Goal: Information Seeking & Learning: Learn about a topic

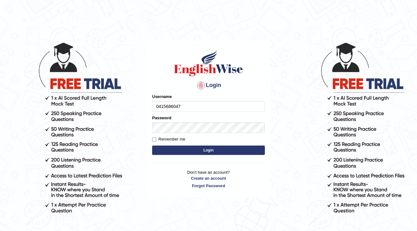
type input "0415686047"
click at [214, 150] on button "Login" at bounding box center [208, 149] width 113 height 9
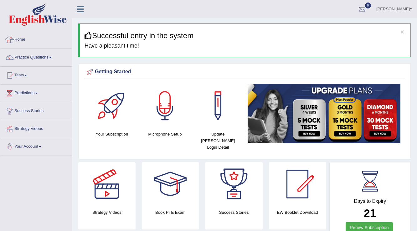
click at [52, 56] on link "Practice Questions" at bounding box center [35, 57] width 71 height 16
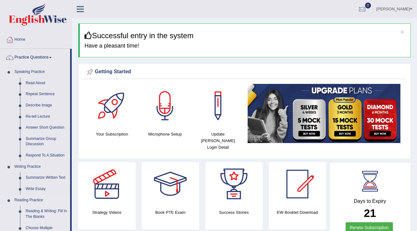
click at [25, 201] on link "Reading Practice" at bounding box center [41, 200] width 59 height 11
click at [26, 200] on link "Reading Practice" at bounding box center [41, 200] width 59 height 11
click at [36, 212] on link "Reading & Writing: Fill In The Blanks" at bounding box center [46, 214] width 47 height 17
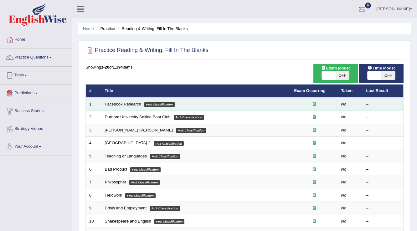
click at [125, 104] on link "Facebook Research" at bounding box center [123, 104] width 36 height 5
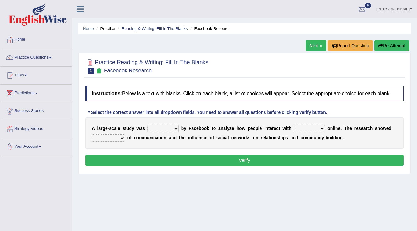
click at [175, 128] on select "surveyed had asked made" at bounding box center [162, 129] width 31 height 8
click at [189, 178] on div "Home Practice Reading & Writing: Fill In The Blanks Facebook Research Next » Re…" at bounding box center [244, 156] width 345 height 313
click at [176, 128] on select "surveyed had asked made" at bounding box center [162, 129] width 31 height 8
select select "made"
click at [147, 125] on select "surveyed had asked made" at bounding box center [162, 129] width 31 height 8
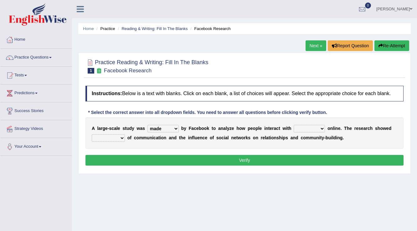
click at [320, 126] on select "together all each other another" at bounding box center [308, 129] width 31 height 8
select select "each other"
click at [293, 125] on select "together all each other another" at bounding box center [308, 129] width 31 height 8
click at [121, 137] on select "advantages standards fellowships patterns" at bounding box center [108, 138] width 33 height 8
select select "advantages"
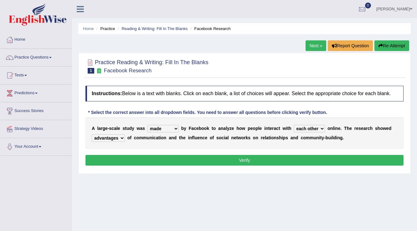
click at [92, 134] on select "advantages standards fellowships patterns" at bounding box center [108, 138] width 33 height 8
click at [253, 157] on button "Verify" at bounding box center [244, 160] width 318 height 11
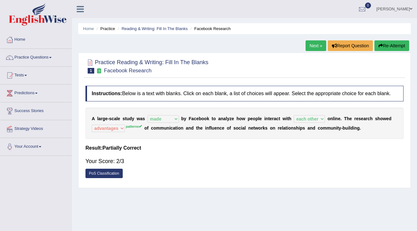
click at [313, 45] on link "Next »" at bounding box center [315, 45] width 21 height 11
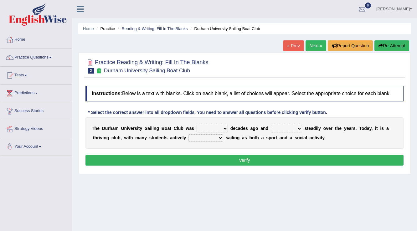
click at [225, 127] on select "found fund founded find" at bounding box center [211, 129] width 31 height 8
select select "found"
click at [196, 125] on select "found fund founded find" at bounding box center [211, 129] width 31 height 8
click at [298, 127] on select "grow growing has grown grown" at bounding box center [286, 129] width 31 height 8
select select "has grown"
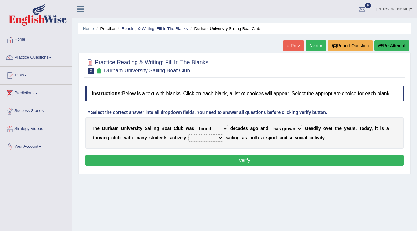
click at [271, 125] on select "grow growing has grown grown" at bounding box center [286, 129] width 31 height 8
click at [219, 135] on select "enjoy enjoyed are enjoying enjoying" at bounding box center [205, 138] width 35 height 8
select select "enjoy"
click at [188, 134] on select "enjoy enjoyed are enjoying enjoying" at bounding box center [205, 138] width 35 height 8
click at [210, 161] on button "Verify" at bounding box center [244, 160] width 318 height 11
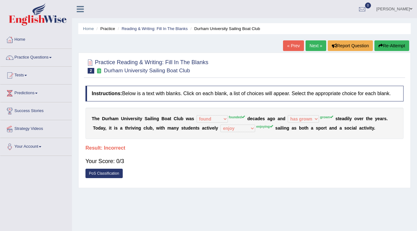
click at [311, 45] on link "Next »" at bounding box center [315, 45] width 21 height 11
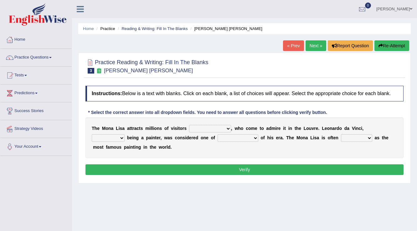
click at [227, 128] on select "around the year the all year all year round per year" at bounding box center [210, 129] width 42 height 8
select select "per year"
click at [189, 125] on select "around the year the all year all year round per year" at bounding box center [210, 129] width 42 height 8
click at [121, 138] on select "rather than as much as as well as as long as" at bounding box center [108, 138] width 33 height 8
click at [254, 136] on select "better artists artist the better artist the best artists" at bounding box center [237, 138] width 41 height 8
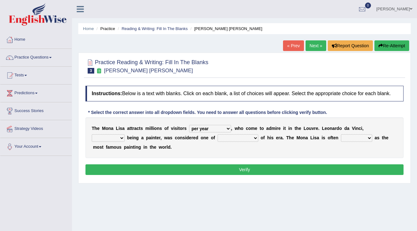
select select "the best artists"
click at [217, 134] on select "better artists artist the better artist the best artists" at bounding box center [237, 138] width 41 height 8
click at [255, 138] on select "better artists artist the better artist the best artists" at bounding box center [237, 138] width 41 height 8
click at [273, 152] on div "T h e M o n a L i s a a t t r a c t s m i l l i o n s o f v i s i t o r s aroun…" at bounding box center [244, 137] width 318 height 41
click at [122, 138] on select "rather than as much as as well as as long as" at bounding box center [108, 138] width 33 height 8
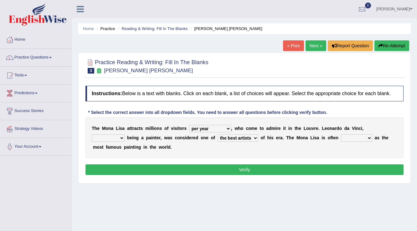
select select "as well as"
click at [92, 134] on select "rather than as much as as well as as long as" at bounding box center [108, 138] width 33 height 8
click at [367, 137] on select "classified suggested predicted described" at bounding box center [356, 138] width 31 height 8
select select "classified"
click at [341, 134] on select "classified suggested predicted described" at bounding box center [356, 138] width 31 height 8
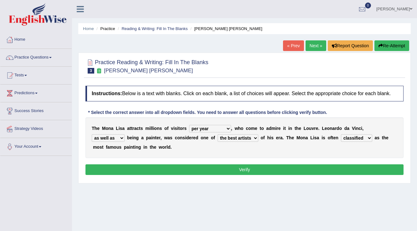
click at [233, 171] on button "Verify" at bounding box center [244, 169] width 318 height 11
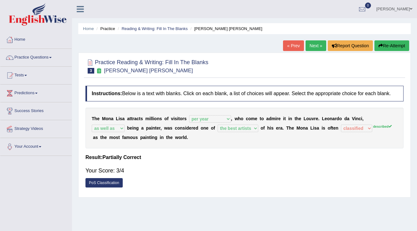
click at [314, 47] on link "Next »" at bounding box center [315, 45] width 21 height 11
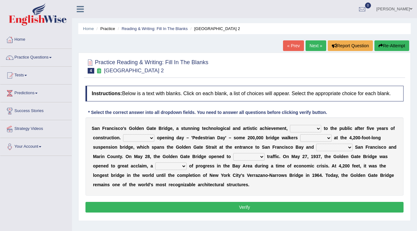
click at [317, 128] on select "opens closes appears equals" at bounding box center [305, 129] width 31 height 8
select select "opens"
click at [290, 125] on select "opens closes appears equals" at bounding box center [305, 129] width 31 height 8
click at [327, 136] on select "stationed looked marveled laughed" at bounding box center [315, 138] width 31 height 8
click at [300, 134] on select "stationed looked marveled laughed" at bounding box center [315, 138] width 31 height 8
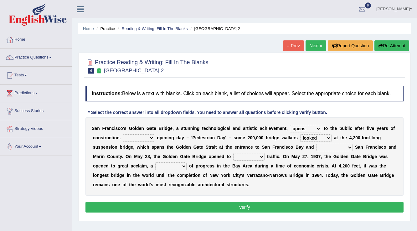
click at [327, 137] on select "stationed looked marveled laughed" at bounding box center [315, 138] width 31 height 8
select select "stationed"
click at [300, 134] on select "stationed looked marveled laughed" at bounding box center [315, 138] width 31 height 8
click at [328, 137] on select "stationed looked marveled laughed" at bounding box center [315, 138] width 31 height 8
click at [305, 185] on div "S a n F r a n c i s c o ' s G o l d e n G a t e B r i d g e , a s t u n n i n g…" at bounding box center [244, 156] width 318 height 78
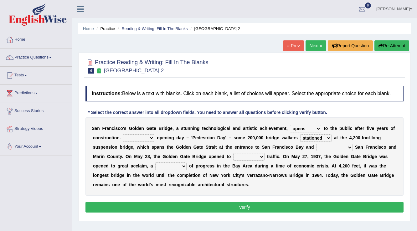
click at [349, 146] on select "separates connects channels differentiates" at bounding box center [334, 148] width 36 height 8
click at [263, 157] on select "aquatic vehicular airborne watertight" at bounding box center [248, 157] width 31 height 8
select select "vehicular"
click at [233, 153] on select "aquatic vehicular airborne watertight" at bounding box center [248, 157] width 31 height 8
click at [262, 156] on select "aquatic vehicular airborne watertight" at bounding box center [248, 157] width 31 height 8
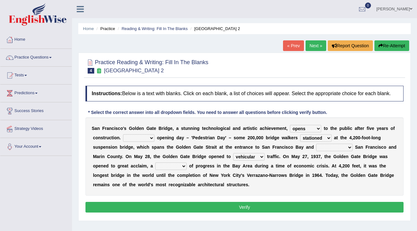
click at [262, 156] on select "aquatic vehicular airborne watertight" at bounding box center [248, 157] width 31 height 8
click at [182, 165] on select "denial symbol technique yield" at bounding box center [170, 166] width 31 height 8
select select "symbol"
click at [155, 162] on select "denial symbol technique yield" at bounding box center [170, 166] width 31 height 8
click at [150, 136] on select "On During Since When" at bounding box center [138, 138] width 31 height 8
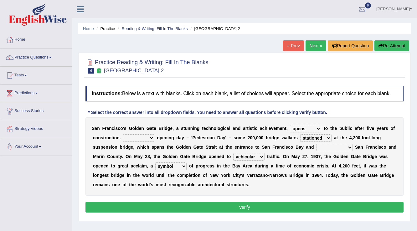
select select "On"
click at [123, 134] on select "On During Since When" at bounding box center [138, 138] width 31 height 8
click at [350, 146] on select "separates connects channels differentiates" at bounding box center [334, 148] width 36 height 8
select select "separates"
click at [316, 144] on select "separates connects channels differentiates" at bounding box center [334, 148] width 36 height 8
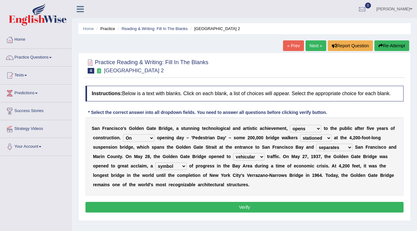
click at [227, 205] on button "Verify" at bounding box center [244, 207] width 318 height 11
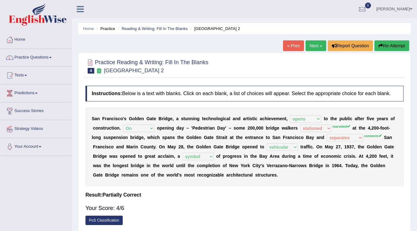
click at [315, 46] on link "Next »" at bounding box center [315, 45] width 21 height 11
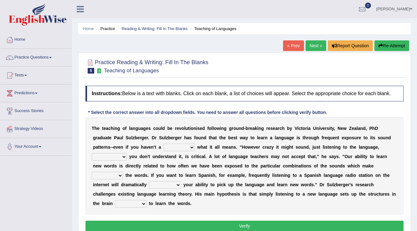
click at [192, 148] on select "dew claw clue due" at bounding box center [178, 148] width 31 height 8
select select "clue"
click at [163, 144] on select "dew claw clue due" at bounding box center [178, 148] width 31 height 8
click at [123, 155] on select "but also all together even though if so" at bounding box center [109, 157] width 35 height 8
select select "even though"
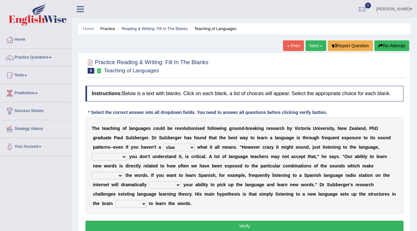
click at [92, 153] on select "but also all together even though if so" at bounding box center [109, 157] width 35 height 8
click at [120, 174] on select "down up of on" at bounding box center [107, 176] width 31 height 8
select select "up"
click at [92, 172] on select "down up of on" at bounding box center [107, 176] width 31 height 8
click at [178, 184] on select "evaluate exaggerate describe boost" at bounding box center [165, 185] width 32 height 8
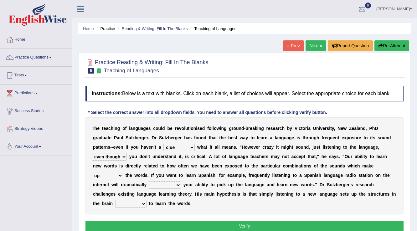
select select "boost"
click at [149, 181] on select "evaluate exaggerate describe boost" at bounding box center [165, 185] width 32 height 8
click at [178, 184] on select "evaluate exaggerate describe boost" at bounding box center [165, 185] width 32 height 8
click at [310, 187] on div "T h e t e a c h i n g o f l a n g u a g e s c o u l d b e r e v o l u t i o n i…" at bounding box center [244, 165] width 318 height 97
click at [144, 203] on select "requiring required directed to require" at bounding box center [130, 204] width 31 height 8
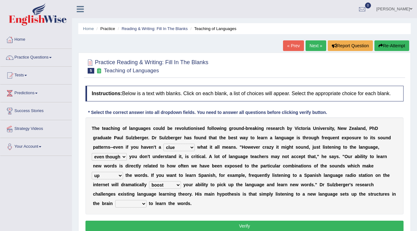
select select "required"
click at [115, 200] on select "requiring required directed to require" at bounding box center [130, 204] width 31 height 8
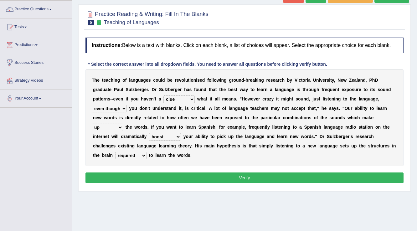
scroll to position [46, 0]
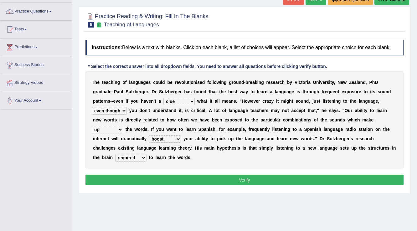
click at [191, 99] on select "dew claw clue due" at bounding box center [178, 102] width 31 height 8
click at [120, 128] on select "down up of on" at bounding box center [107, 130] width 31 height 8
click at [164, 178] on button "Verify" at bounding box center [244, 180] width 318 height 11
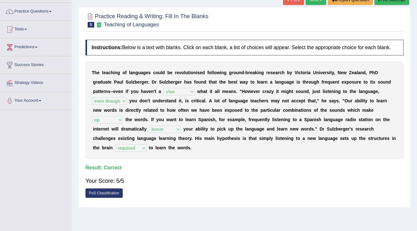
click at [314, 2] on link "Next »" at bounding box center [315, -1] width 21 height 11
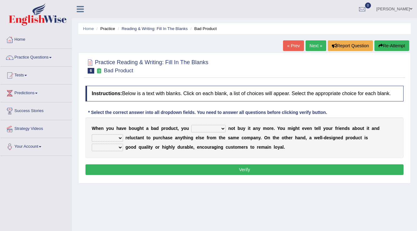
click at [221, 127] on select "would have should have should" at bounding box center [208, 129] width 34 height 8
select select "would"
click at [191, 125] on select "would have should have should" at bounding box center [208, 129] width 34 height 8
click at [119, 137] on select "is are be being" at bounding box center [107, 138] width 31 height 8
select select "be"
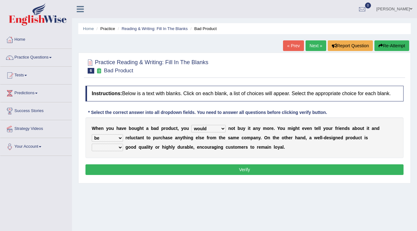
click at [92, 134] on select "is are be being" at bounding box center [107, 138] width 31 height 8
click at [120, 147] on select "both also neither either" at bounding box center [107, 148] width 31 height 8
select select "either"
click at [92, 144] on select "both also neither either" at bounding box center [107, 148] width 31 height 8
click at [119, 147] on select "both also neither either" at bounding box center [107, 148] width 31 height 8
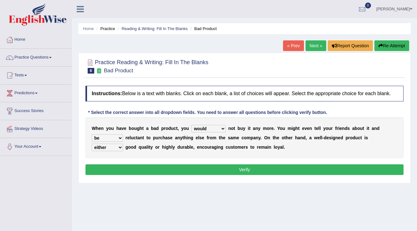
click at [160, 154] on div "W h e n y o u h a v e b o u g h t a b a d p r o d u c t , y o u would have shou…" at bounding box center [244, 137] width 318 height 41
click at [212, 169] on button "Verify" at bounding box center [244, 169] width 318 height 11
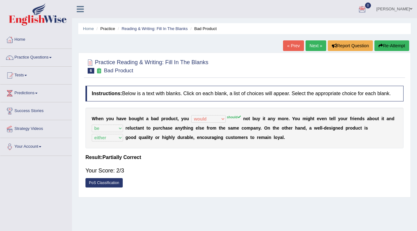
click at [317, 46] on link "Next »" at bounding box center [315, 45] width 21 height 11
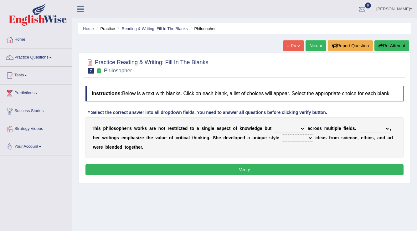
click at [301, 128] on select "constrain contain assemble extend" at bounding box center [289, 129] width 31 height 8
click at [274, 125] on select "constrain contain assemble extend" at bounding box center [289, 129] width 31 height 8
click at [300, 127] on select "constrain contain assemble extend" at bounding box center [289, 129] width 31 height 8
select select "extend"
click at [274, 125] on select "constrain contain assemble extend" at bounding box center [289, 129] width 31 height 8
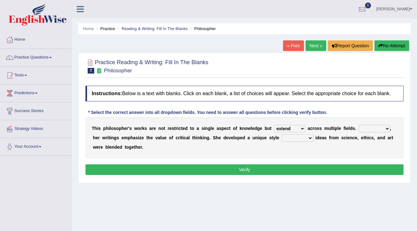
click at [300, 128] on select "constrain contain assemble extend" at bounding box center [289, 129] width 31 height 8
click at [323, 146] on div "T h i s p h i l o s o p h e r ' s w o r k s a r e n o t r e s t r i c t e d t o…" at bounding box center [244, 137] width 318 height 41
click at [387, 129] on select "Rather So Moreover Likely" at bounding box center [374, 129] width 31 height 8
select select "Moreover"
click at [359, 125] on select "Rather So Moreover Likely" at bounding box center [374, 129] width 31 height 8
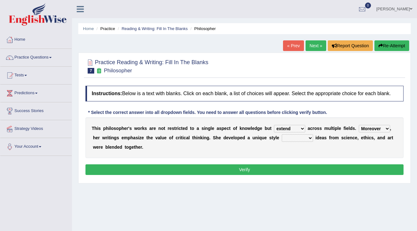
click at [386, 127] on select "Rather So Moreover Likely" at bounding box center [374, 129] width 31 height 8
click at [350, 146] on div "T h i s p h i l o s o p h e r ' s w o r k s a r e n o t r e s t r i c t e d t o…" at bounding box center [244, 137] width 318 height 41
click at [309, 137] on select "in that that which in which" at bounding box center [297, 138] width 31 height 8
select select "in that"
click at [282, 134] on select "in that that which in which" at bounding box center [297, 138] width 31 height 8
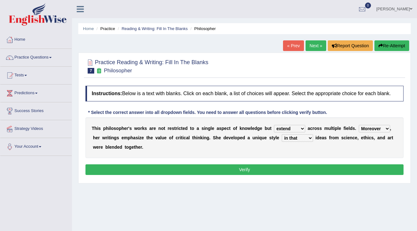
click at [246, 169] on button "Verify" at bounding box center [244, 169] width 318 height 11
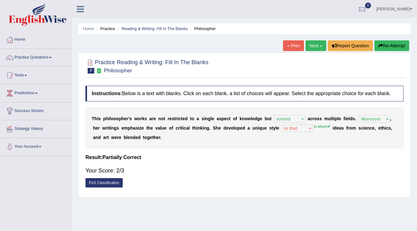
click at [390, 47] on button "Re-Attempt" at bounding box center [391, 45] width 35 height 11
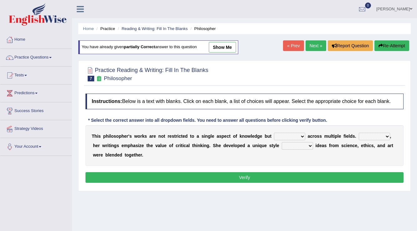
click at [385, 138] on select "Rather So Moreover Likely" at bounding box center [374, 137] width 31 height 8
click at [312, 155] on div "T h i s p h i l o s o p h e r ' s w o r k s a r e n o t r e s t r i c t e d t o…" at bounding box center [244, 145] width 318 height 41
click at [307, 145] on select "in that that which in which" at bounding box center [297, 146] width 31 height 8
select select "in which"
click at [282, 142] on select "in that that which in which" at bounding box center [297, 146] width 31 height 8
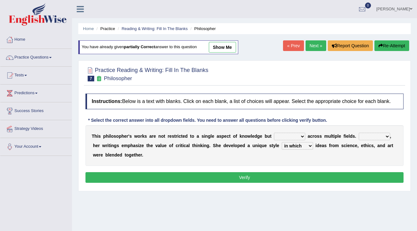
click at [285, 179] on button "Verify" at bounding box center [244, 177] width 318 height 11
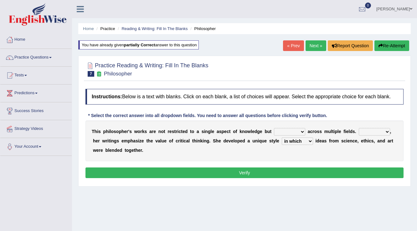
click at [281, 174] on button "Verify" at bounding box center [244, 172] width 318 height 11
click at [298, 128] on select "constrain contain assemble extend" at bounding box center [289, 132] width 31 height 8
select select "extend"
click at [274, 128] on select "constrain contain assemble extend" at bounding box center [289, 132] width 31 height 8
click at [384, 130] on select "Rather So Moreover Likely" at bounding box center [374, 132] width 31 height 8
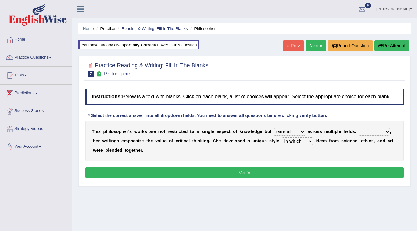
select select "Moreover"
click at [359, 128] on select "Rather So Moreover Likely" at bounding box center [374, 132] width 31 height 8
click at [340, 172] on button "Verify" at bounding box center [244, 172] width 318 height 11
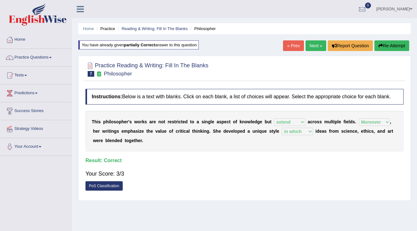
click at [313, 47] on link "Next »" at bounding box center [315, 45] width 21 height 11
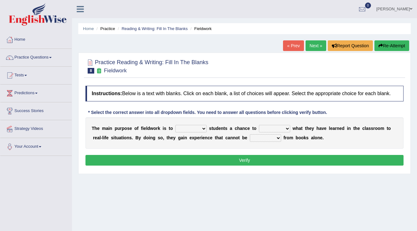
click at [203, 127] on select "resemble stow rave offer" at bounding box center [190, 129] width 31 height 8
select select "offer"
click at [175, 125] on select "resemble stow rave offer" at bounding box center [190, 129] width 31 height 8
click at [287, 127] on select "compare align apply dismount" at bounding box center [274, 129] width 31 height 8
select select "compare"
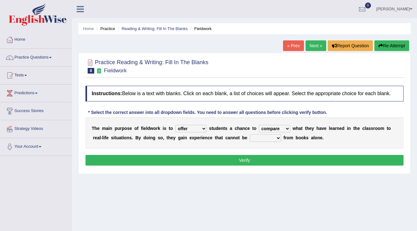
click at [259, 125] on select "compare align apply dismount" at bounding box center [274, 129] width 31 height 8
click at [278, 136] on select "originated prepared obtained touted" at bounding box center [265, 138] width 31 height 8
select select "obtained"
click at [250, 134] on select "originated prepared obtained touted" at bounding box center [265, 138] width 31 height 8
click at [277, 136] on select "originated prepared obtained touted" at bounding box center [265, 138] width 31 height 8
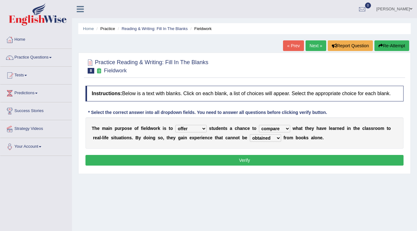
click at [204, 142] on div "T h e m a i n p u r p o s e o f f i e l d w o r k i s t o resemble stow rave of…" at bounding box center [244, 132] width 318 height 31
click at [203, 128] on select "resemble stow rave offer" at bounding box center [190, 129] width 31 height 8
click at [218, 146] on div "T h e m a i n p u r p o s e o f f i e l d w o r k i s t o resemble stow rave of…" at bounding box center [244, 132] width 318 height 31
click at [203, 127] on select "resemble stow rave offer" at bounding box center [190, 129] width 31 height 8
click at [220, 143] on div "T h e m a i n p u r p o s e o f f i e l d w o r k i s t o resemble stow rave of…" at bounding box center [244, 132] width 318 height 31
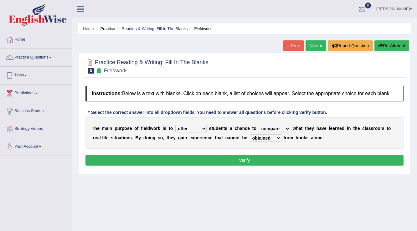
click at [307, 162] on button "Verify" at bounding box center [244, 160] width 318 height 11
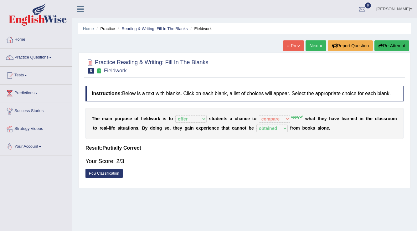
click at [311, 46] on link "Next »" at bounding box center [315, 45] width 21 height 11
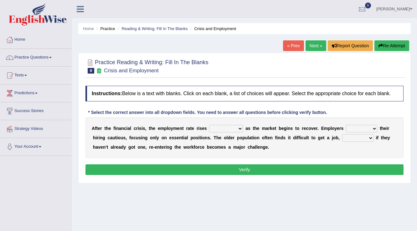
click at [240, 127] on select "normally conversely strenuously sharply" at bounding box center [226, 129] width 34 height 8
click at [376, 117] on div "A f t e r t h e f i n a n c i a l c r i s i s , t h e e m p l o y m e n t r a t…" at bounding box center [244, 137] width 318 height 41
click at [374, 128] on select "keeping kept keep are kept" at bounding box center [361, 129] width 31 height 8
select select "keeping"
click at [346, 125] on select "keeping kept keep are kept" at bounding box center [361, 129] width 31 height 8
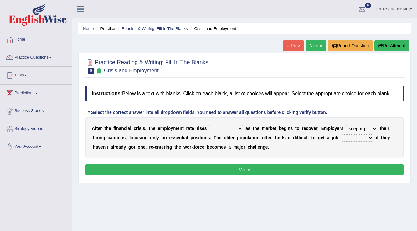
click at [371, 127] on select "keeping kept keep are kept" at bounding box center [361, 129] width 31 height 8
click at [346, 125] on select "keeping kept keep are kept" at bounding box center [361, 129] width 31 height 8
click at [373, 127] on select "keeping kept keep are kept" at bounding box center [361, 129] width 31 height 8
click at [276, 153] on div "A f t e r t h e f i n a n c i a l c r i s i s , t h e e m p l o y m e n t r a t…" at bounding box center [244, 137] width 318 height 41
click at [239, 125] on select "normally conversely strenuously sharply" at bounding box center [226, 129] width 34 height 8
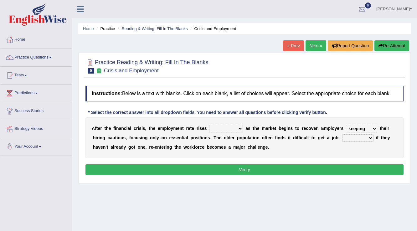
select select "conversely"
click at [209, 125] on select "normally conversely strenuously sharply" at bounding box center [226, 129] width 34 height 8
click at [237, 128] on select "normally conversely strenuously sharply" at bounding box center [226, 129] width 34 height 8
click at [260, 150] on div "A f t e r t h e f i n a n c i a l c r i s i s , t h e e m p l o y m e n t r a t…" at bounding box center [244, 137] width 318 height 41
click at [370, 137] on select "although while then because" at bounding box center [357, 138] width 31 height 8
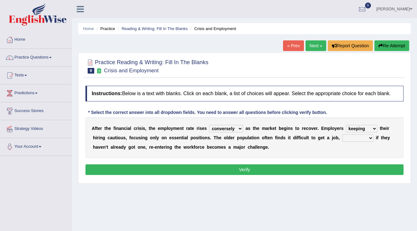
select select "although"
click at [342, 134] on select "although while then because" at bounding box center [357, 138] width 31 height 8
click at [367, 138] on select "although while then because" at bounding box center [357, 138] width 31 height 8
click at [322, 149] on div "A f t e r t h e f i n a n c i a l c r i s i s , t h e e m p l o y m e n t r a t…" at bounding box center [244, 137] width 318 height 41
click at [278, 169] on button "Verify" at bounding box center [244, 169] width 318 height 11
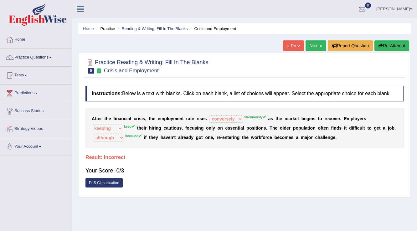
click at [297, 46] on link "« Prev" at bounding box center [293, 45] width 21 height 11
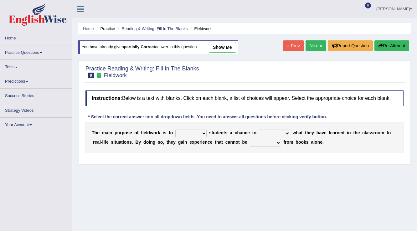
click at [307, 48] on link "Next »" at bounding box center [315, 45] width 21 height 11
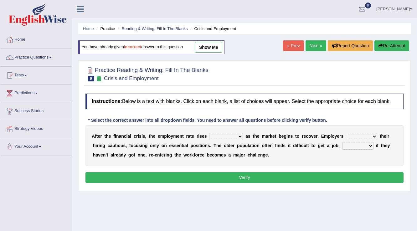
click at [238, 134] on select "normally conversely strenuously sharply" at bounding box center [226, 137] width 34 height 8
select select "strenuously"
click at [209, 133] on select "normally conversely strenuously sharply" at bounding box center [226, 137] width 34 height 8
click at [370, 134] on select "keeping kept keep are kept" at bounding box center [361, 137] width 31 height 8
select select "keep"
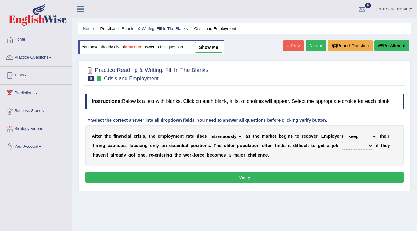
click at [346, 133] on select "keeping kept keep are kept" at bounding box center [361, 137] width 31 height 8
click at [370, 145] on select "although while then because" at bounding box center [357, 146] width 31 height 8
select select "because"
click at [342, 142] on select "although while then because" at bounding box center [357, 146] width 31 height 8
click at [280, 182] on div "Instructions: Below is a text with blanks. Click on each blank, a list of choic…" at bounding box center [244, 138] width 321 height 97
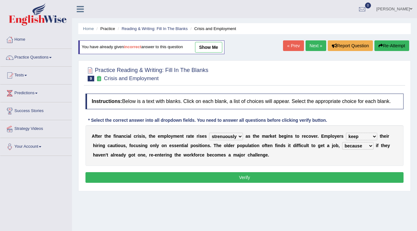
click at [273, 178] on button "Verify" at bounding box center [244, 177] width 318 height 11
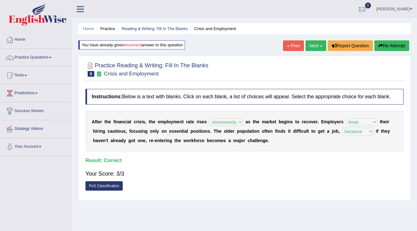
click at [319, 46] on link "Next »" at bounding box center [315, 45] width 21 height 11
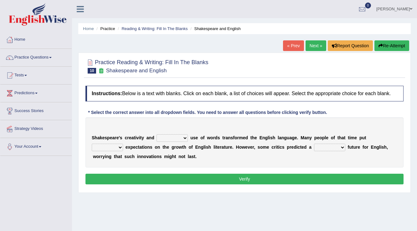
click at [185, 136] on select "idealized intensive fancied inventive" at bounding box center [171, 138] width 31 height 8
select select "inventive"
click at [156, 134] on select "idealized intensive fancied inventive" at bounding box center [171, 138] width 31 height 8
click at [185, 138] on select "idealized intensive fancied inventive" at bounding box center [171, 138] width 31 height 8
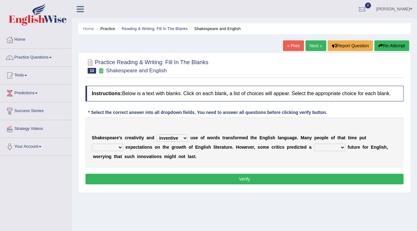
click at [121, 146] on select "wide much high more" at bounding box center [107, 148] width 31 height 8
click at [341, 145] on select "monetary promising irresistible daunting" at bounding box center [329, 148] width 31 height 8
select select "irresistible"
click at [314, 144] on select "monetary promising irresistible daunting" at bounding box center [329, 148] width 31 height 8
click at [119, 146] on select "wide much high more" at bounding box center [107, 148] width 31 height 8
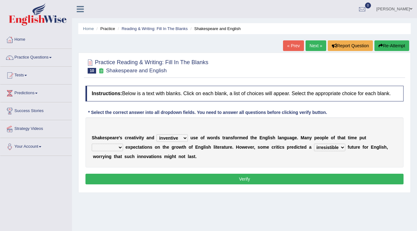
select select "high"
click at [92, 144] on select "wide much high more" at bounding box center [107, 148] width 31 height 8
click at [155, 176] on button "Verify" at bounding box center [244, 179] width 318 height 11
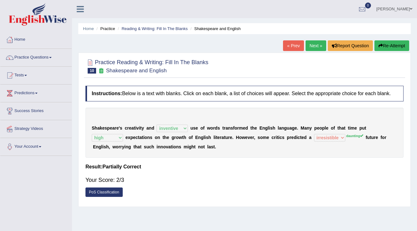
click at [313, 43] on link "Next »" at bounding box center [315, 45] width 21 height 11
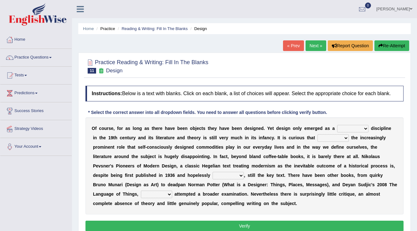
click at [365, 127] on select "bilateral ubiquitous foremost dedicated" at bounding box center [352, 129] width 31 height 8
select select "dedicated"
click at [337, 125] on select "bilateral ubiquitous foremost dedicated" at bounding box center [352, 129] width 31 height 8
click at [338, 137] on select "since despite within through" at bounding box center [332, 138] width 31 height 8
select select "since"
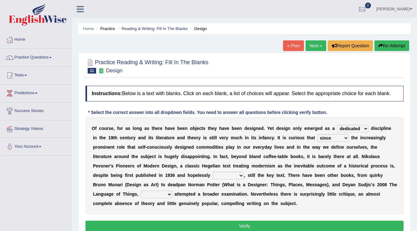
click at [317, 134] on select "since despite within through" at bounding box center [332, 138] width 31 height 8
click at [340, 137] on select "since despite within through" at bounding box center [332, 138] width 31 height 8
click at [350, 140] on div "O f c o u r s e , f o r a s l o n g a s t h e r e h a v e b e e n o b j e c t s…" at bounding box center [244, 165] width 318 height 97
click at [242, 175] on select "dates dating date dated" at bounding box center [227, 176] width 31 height 8
select select "dated"
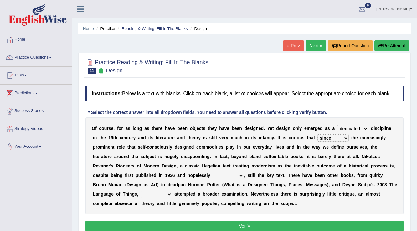
click at [212, 172] on select "dates dating date dated" at bounding box center [227, 176] width 31 height 8
click at [170, 193] on select "which then however as" at bounding box center [156, 195] width 31 height 8
select select "which"
click at [141, 191] on select "which then however as" at bounding box center [156, 195] width 31 height 8
click at [171, 224] on button "Verify" at bounding box center [244, 226] width 318 height 11
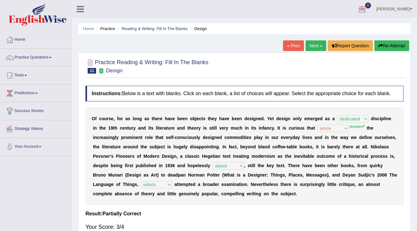
click at [314, 46] on link "Next »" at bounding box center [315, 45] width 21 height 11
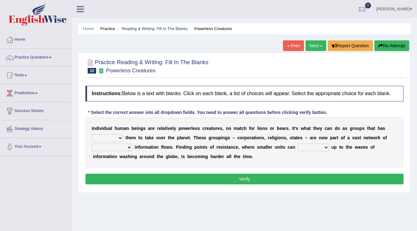
click at [120, 136] on select "enabled contended embodied conjured" at bounding box center [107, 138] width 31 height 8
select select "enabled"
click at [92, 134] on select "enabled contended embodied conjured" at bounding box center [107, 138] width 31 height 8
click at [120, 135] on select "enabled contended embodied conjured" at bounding box center [107, 138] width 31 height 8
click at [111, 190] on div "Practice Reading & Writing: Fill In The Blanks 12 Powerless Creatures Instructi…" at bounding box center [244, 123] width 332 height 140
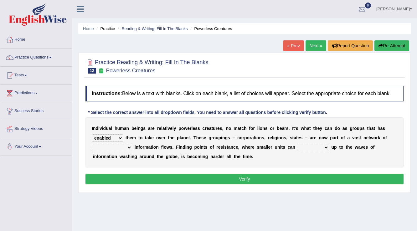
click at [130, 146] on select "interconnected overlapping fastened exploited" at bounding box center [112, 148] width 40 height 8
select select "fastened"
click at [92, 144] on select "interconnected overlapping fastened exploited" at bounding box center [112, 148] width 40 height 8
click at [324, 145] on select "stand raise hail pump" at bounding box center [313, 148] width 31 height 8
select select "raise"
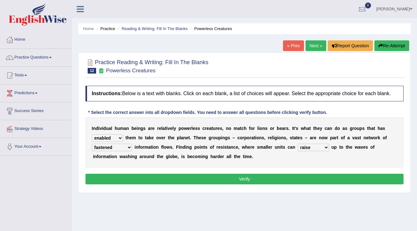
click at [298, 144] on select "stand raise hail pump" at bounding box center [313, 148] width 31 height 8
click at [268, 176] on button "Verify" at bounding box center [244, 179] width 318 height 11
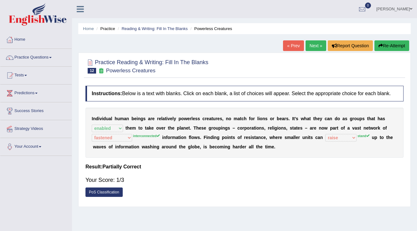
click at [388, 48] on button "Re-Attempt" at bounding box center [391, 45] width 35 height 11
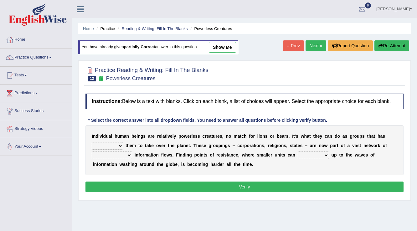
click at [117, 143] on select "enabled contended embodied conjured" at bounding box center [107, 146] width 31 height 8
select select "enabled"
click at [92, 142] on select "enabled contended embodied conjured" at bounding box center [107, 146] width 31 height 8
click at [127, 155] on select "interconnected overlapping fastened exploited" at bounding box center [112, 155] width 40 height 8
select select "interconnected"
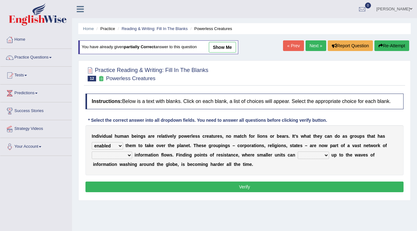
click at [92, 151] on select "interconnected overlapping fastened exploited" at bounding box center [112, 155] width 40 height 8
click at [324, 154] on select "stand raise hail pump" at bounding box center [313, 155] width 31 height 8
select select "stand"
click at [298, 151] on select "stand raise hail pump" at bounding box center [313, 155] width 31 height 8
click at [304, 188] on button "Verify" at bounding box center [244, 186] width 318 height 11
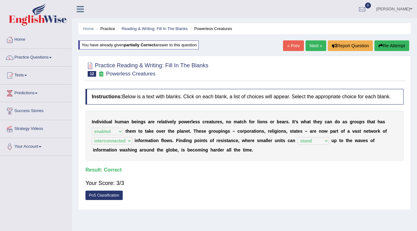
click at [316, 46] on link "Next »" at bounding box center [315, 45] width 21 height 11
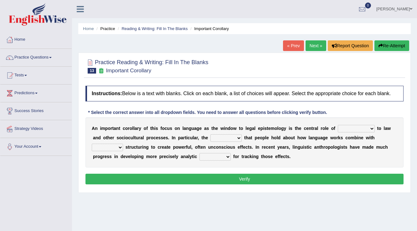
click at [371, 127] on select "discourse epoch dialect acquaintance" at bounding box center [356, 129] width 37 height 8
select select "acquaintance"
click at [338, 125] on select "discourse epoch dialect acquaintance" at bounding box center [356, 129] width 37 height 8
click at [238, 137] on select "deviation besmirch consent ideas" at bounding box center [225, 138] width 31 height 8
select select "ideas"
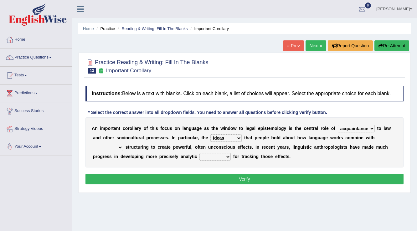
click at [210, 134] on select "deviation besmirch consent ideas" at bounding box center [225, 138] width 31 height 8
click at [123, 146] on b at bounding box center [124, 147] width 3 height 5
click at [121, 148] on select "mandatory linguistic legitimate customary" at bounding box center [107, 148] width 31 height 8
select select "mandatory"
click at [92, 144] on select "mandatory linguistic legitimate customary" at bounding box center [107, 148] width 31 height 8
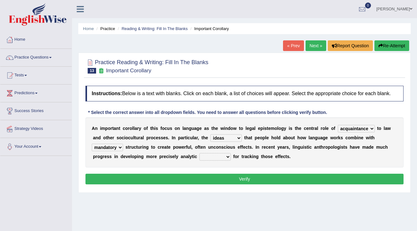
click at [222, 154] on select "tools appetite albums stroke" at bounding box center [214, 157] width 31 height 8
select select "tools"
click at [199, 153] on select "tools appetite albums stroke" at bounding box center [214, 157] width 31 height 8
click at [219, 175] on button "Verify" at bounding box center [244, 179] width 318 height 11
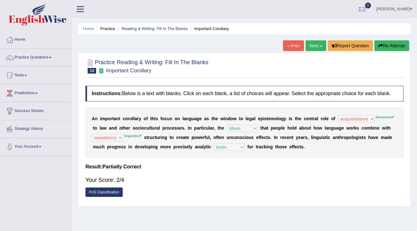
click at [410, 8] on span at bounding box center [411, 9] width 3 height 4
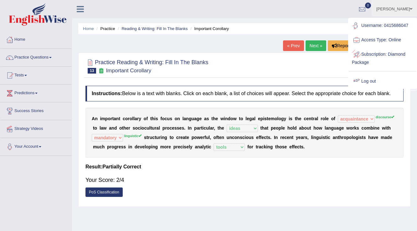
click at [368, 80] on link "Log out" at bounding box center [383, 81] width 68 height 14
